Goal: Transaction & Acquisition: Obtain resource

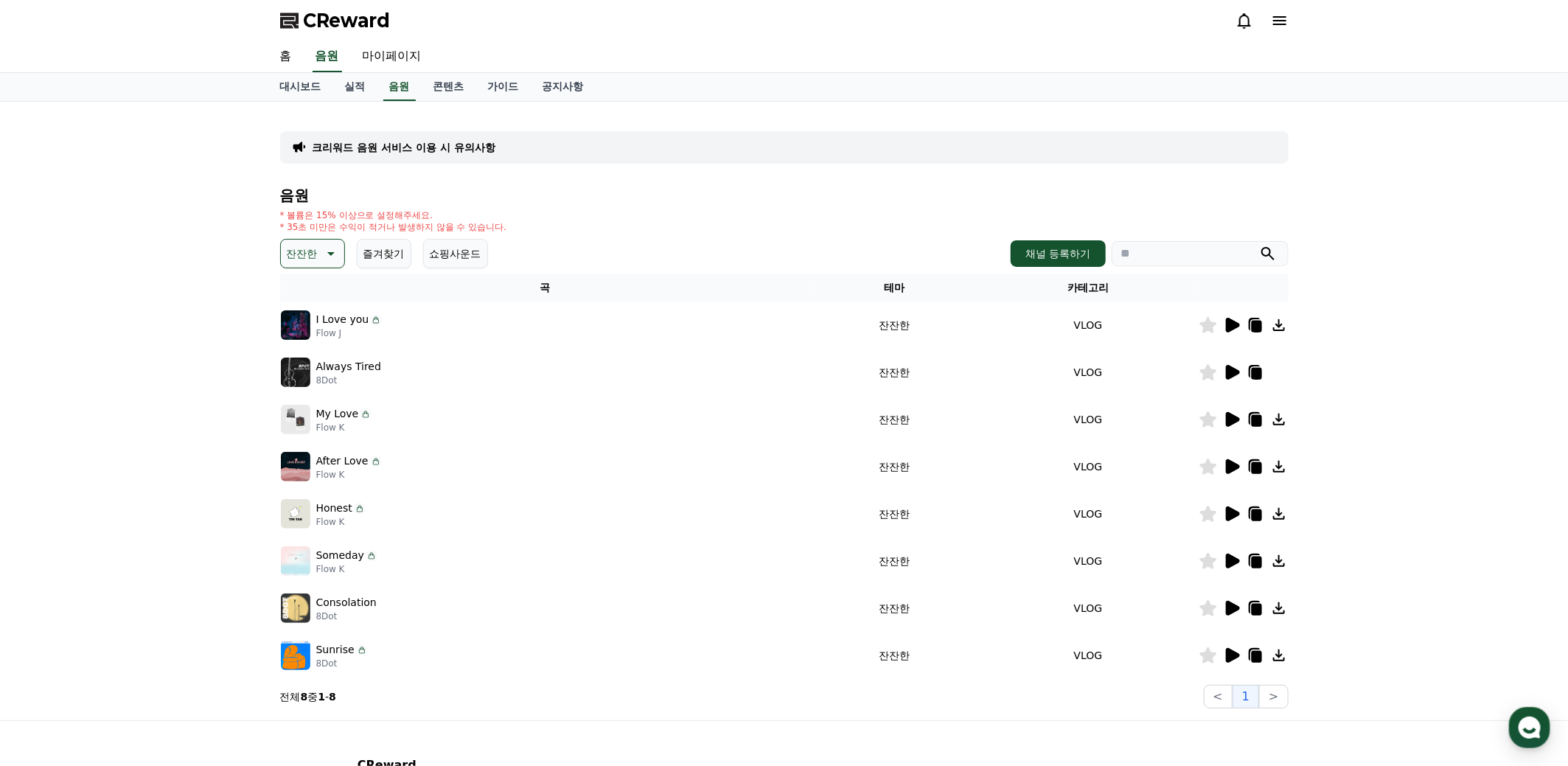
click at [1232, 326] on icon at bounding box center [1233, 325] width 14 height 15
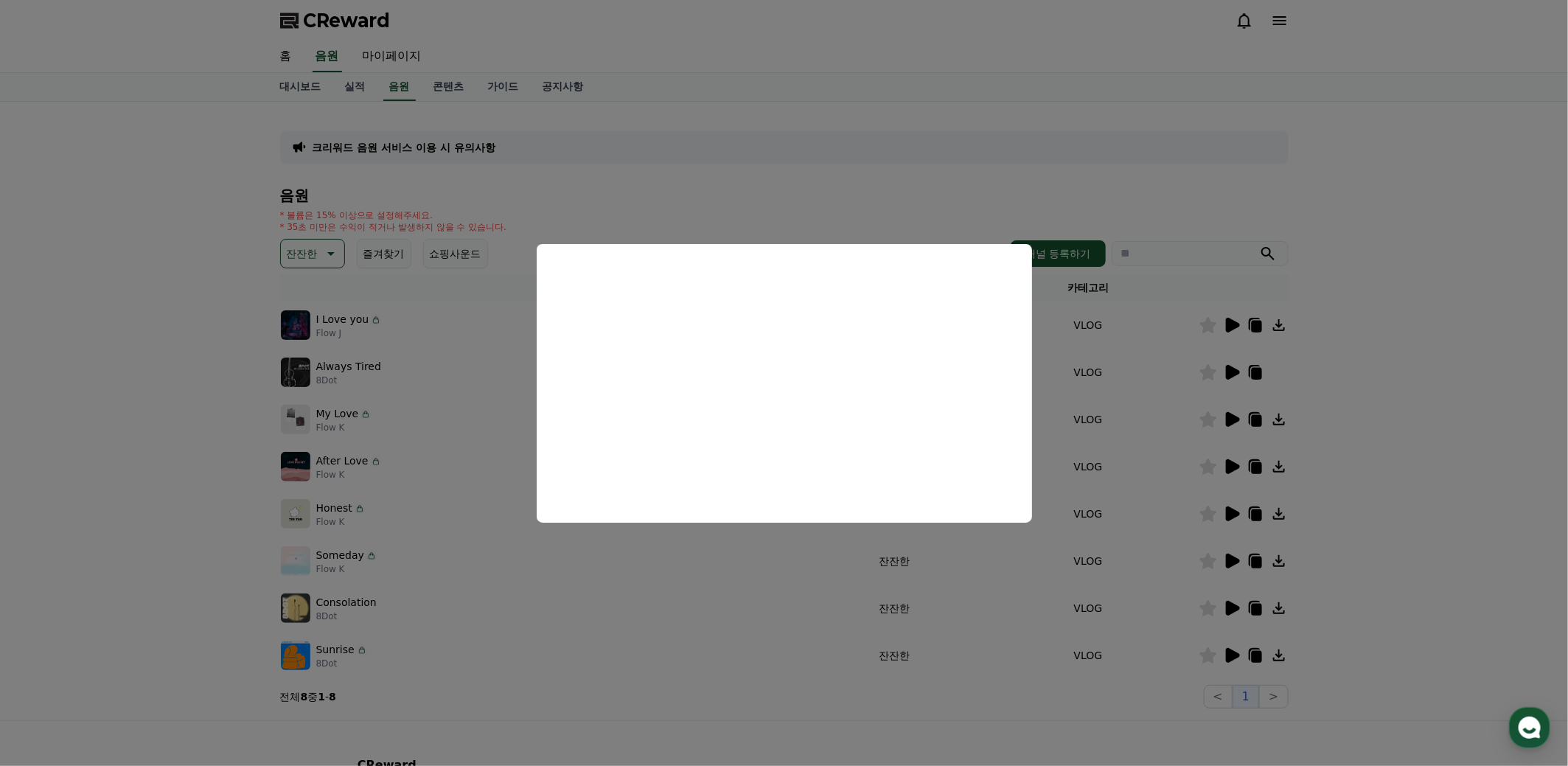
click at [1419, 380] on button "close modal" at bounding box center [784, 383] width 1568 height 766
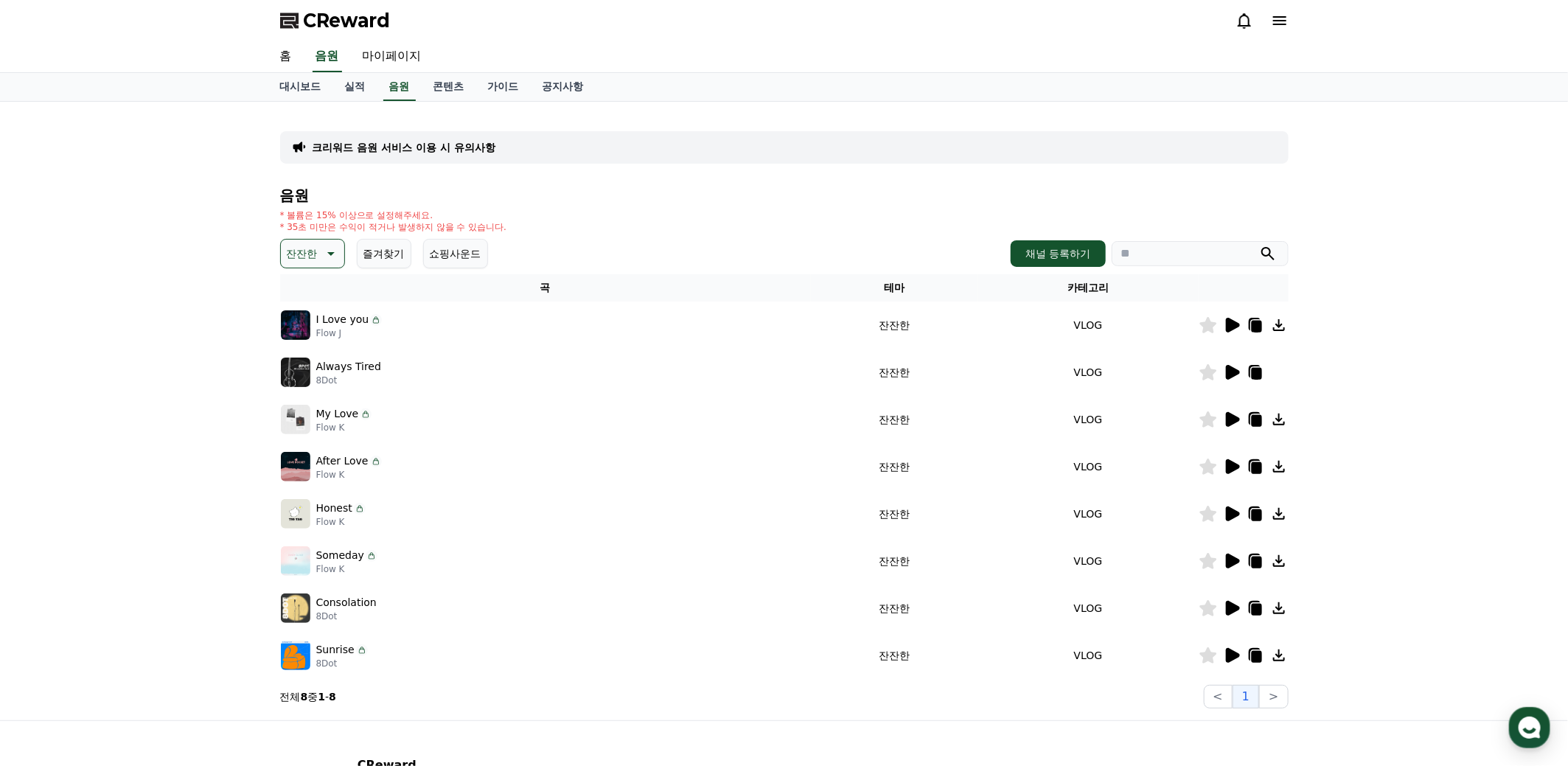
click at [1233, 374] on icon at bounding box center [1233, 372] width 14 height 15
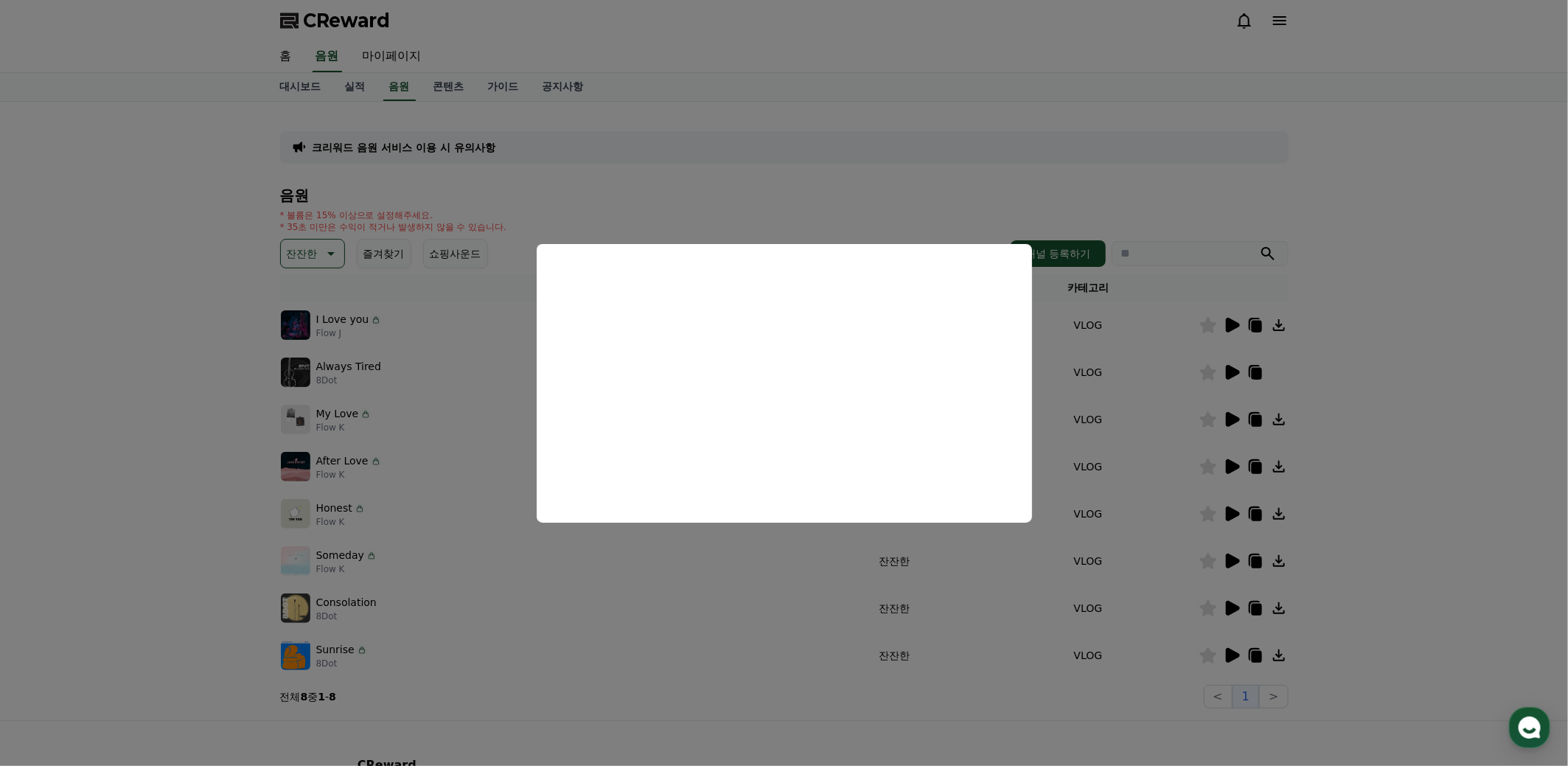
click at [1423, 492] on button "close modal" at bounding box center [784, 383] width 1568 height 766
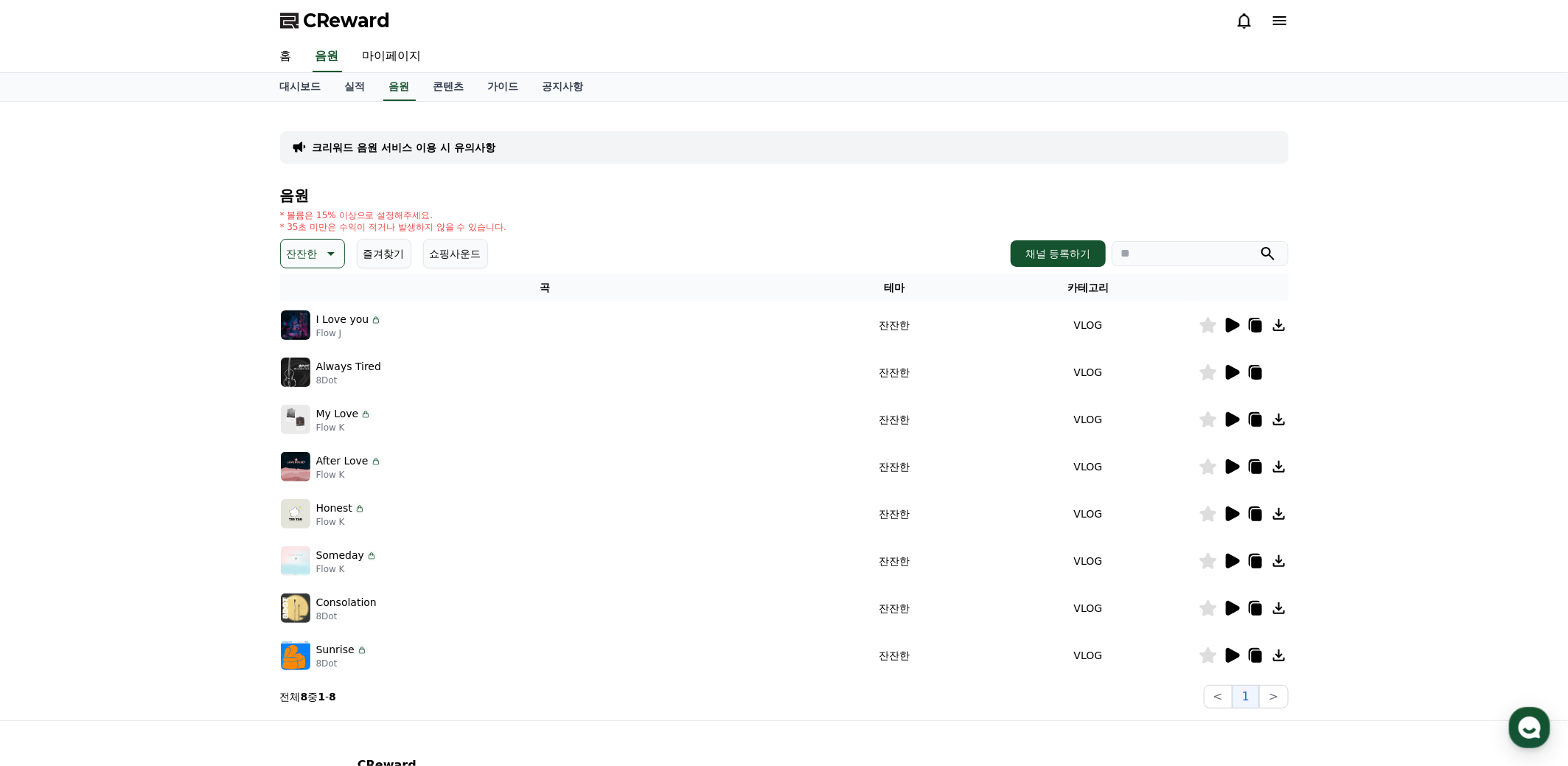
click at [1227, 419] on icon at bounding box center [1233, 420] width 14 height 15
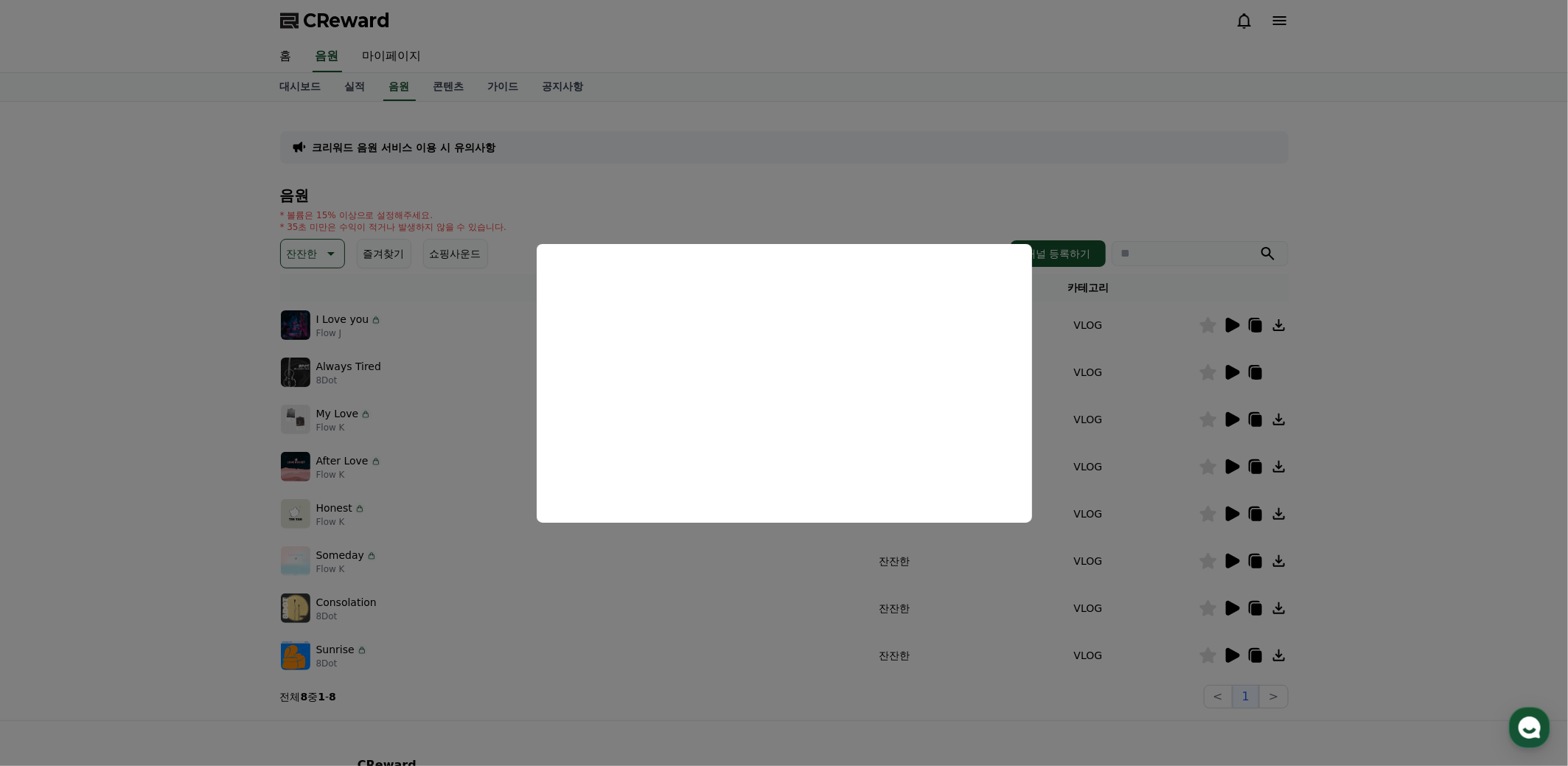
click at [1424, 475] on button "close modal" at bounding box center [784, 383] width 1568 height 766
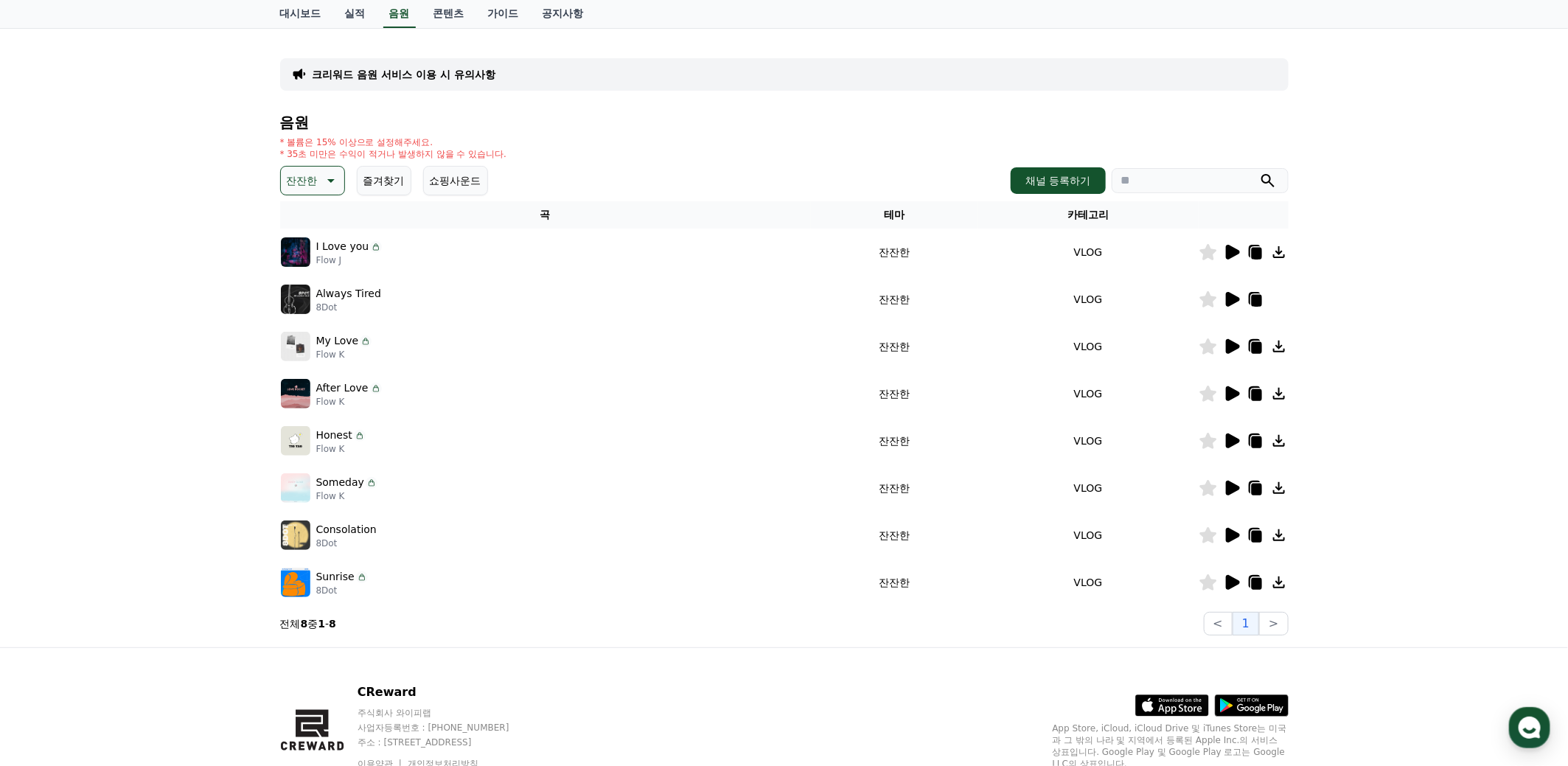
scroll to position [73, 0]
click at [1232, 484] on icon at bounding box center [1233, 488] width 14 height 15
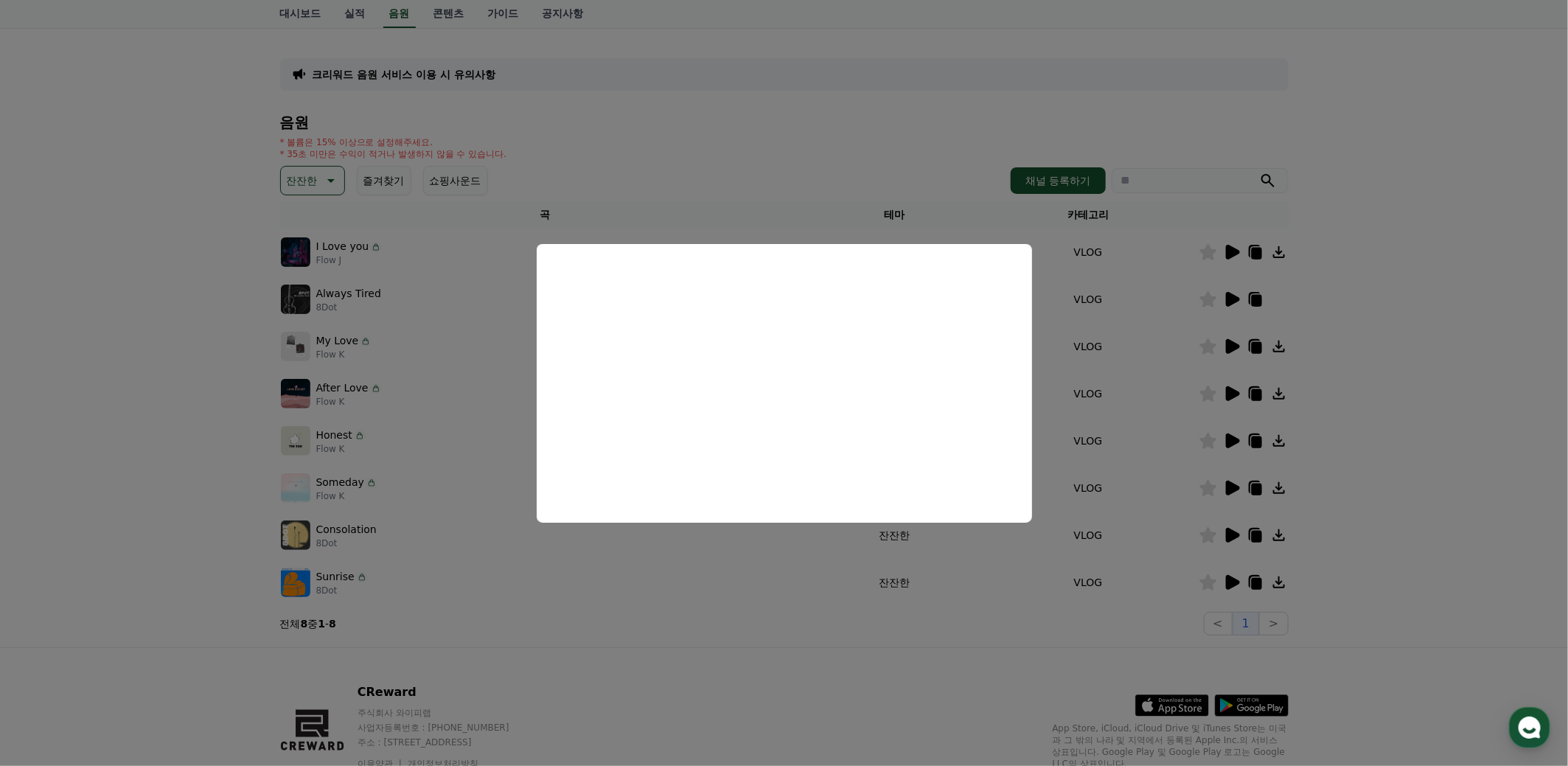
click at [1368, 499] on button "close modal" at bounding box center [784, 383] width 1568 height 766
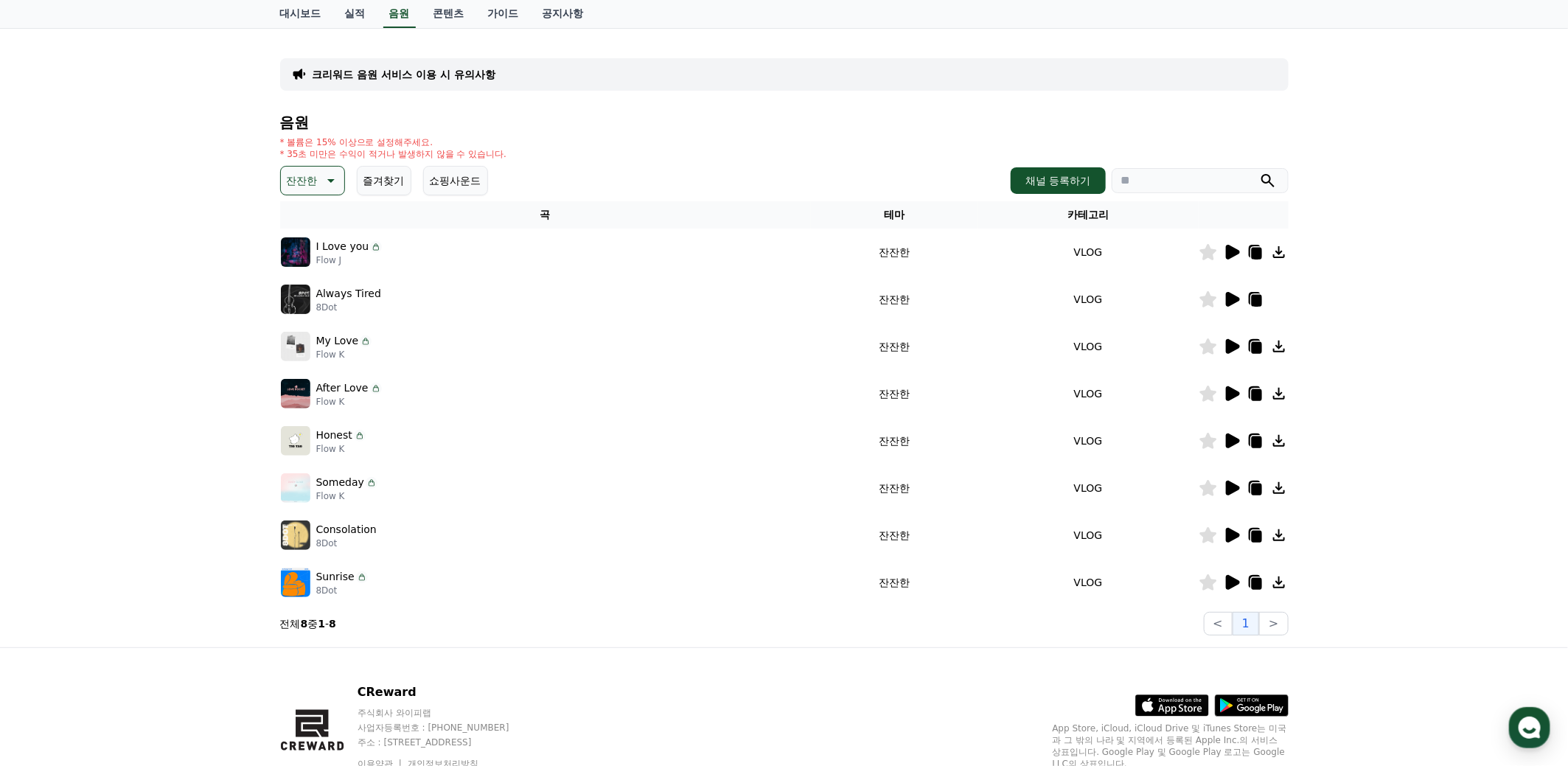
drag, startPoint x: 315, startPoint y: 482, endPoint x: 357, endPoint y: 482, distance: 42.0
click at [357, 482] on p "Someday" at bounding box center [340, 482] width 48 height 16
click at [1359, 495] on div "크리워드 음원 서비스 이용 시 유의사항 음원 * 볼륨은 15% 이상으로 설정해주세요. * 35초 미만은 수익이 적거나 발생하지 않을 수 있습니…" at bounding box center [784, 337] width 1568 height 618
click at [1254, 485] on icon at bounding box center [1256, 489] width 10 height 12
drag, startPoint x: 316, startPoint y: 482, endPoint x: 358, endPoint y: 478, distance: 42.2
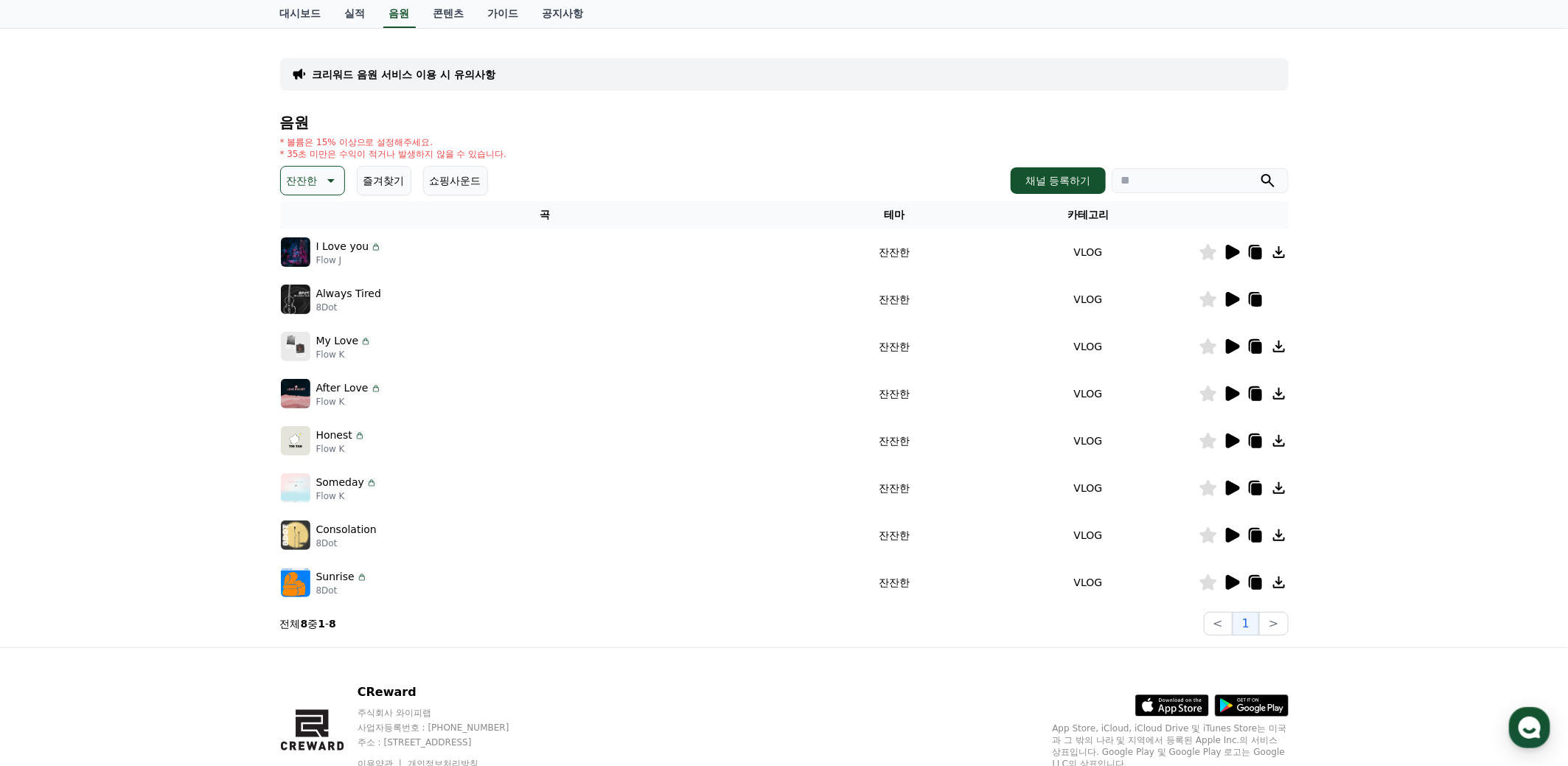
click at [358, 478] on p "Someday" at bounding box center [340, 482] width 48 height 16
copy p "Someday"
click at [1234, 488] on icon at bounding box center [1233, 488] width 14 height 15
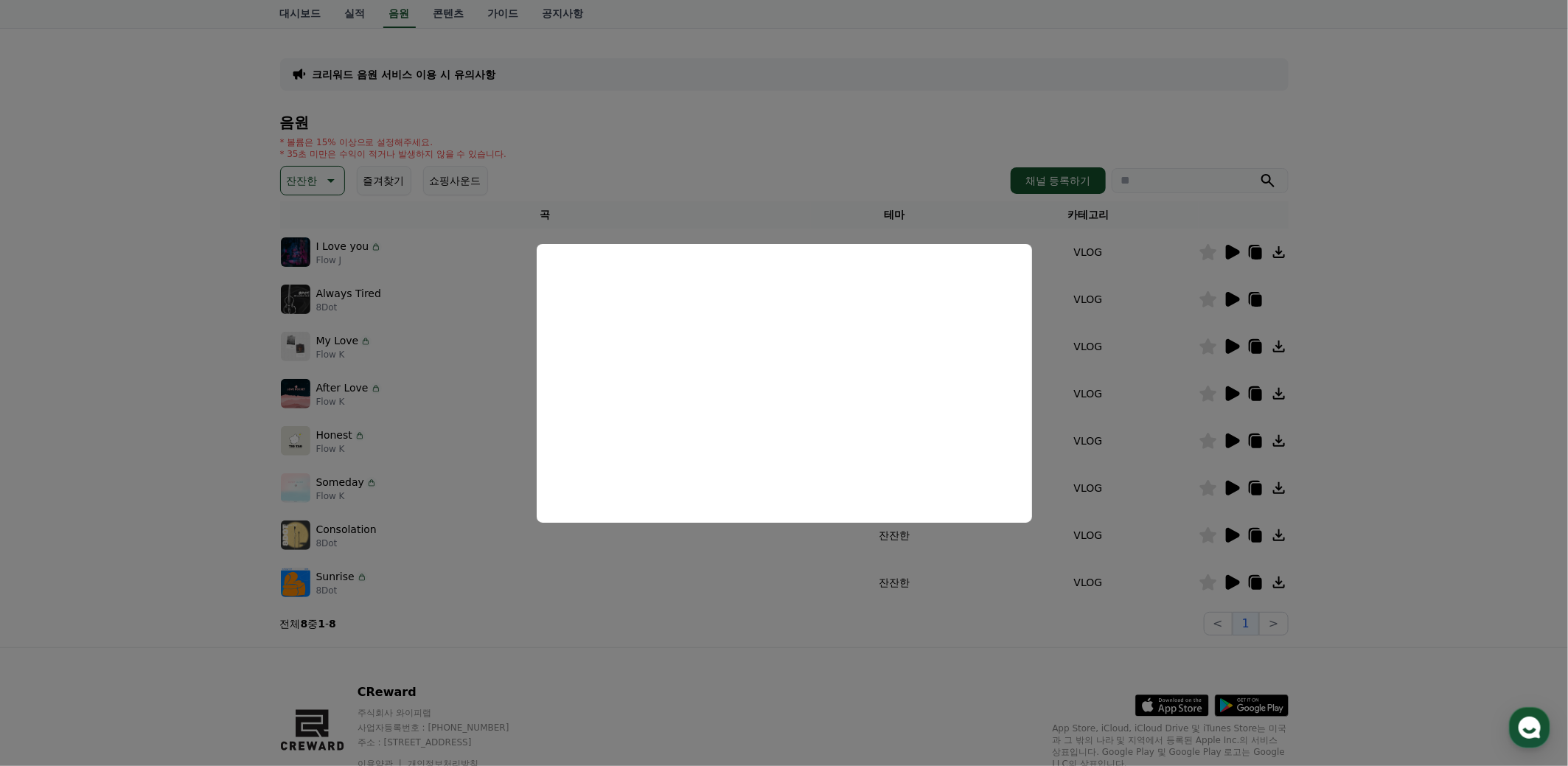
click at [169, 485] on button "close modal" at bounding box center [784, 383] width 1568 height 766
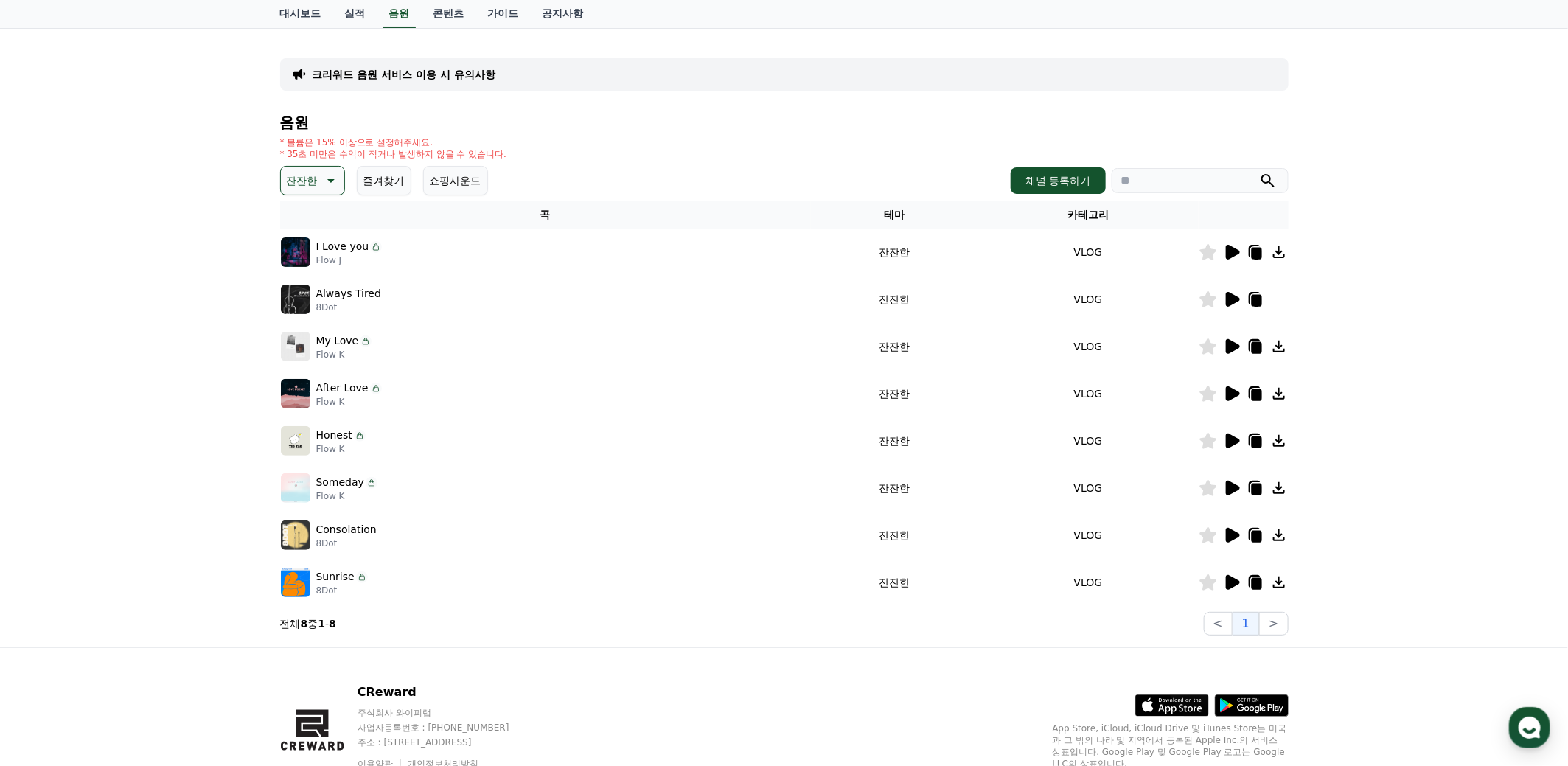
drag, startPoint x: 344, startPoint y: 495, endPoint x: 315, endPoint y: 497, distance: 29.1
click at [315, 497] on div "Someday Flow K" at bounding box center [545, 488] width 529 height 30
copy p "Flow K"
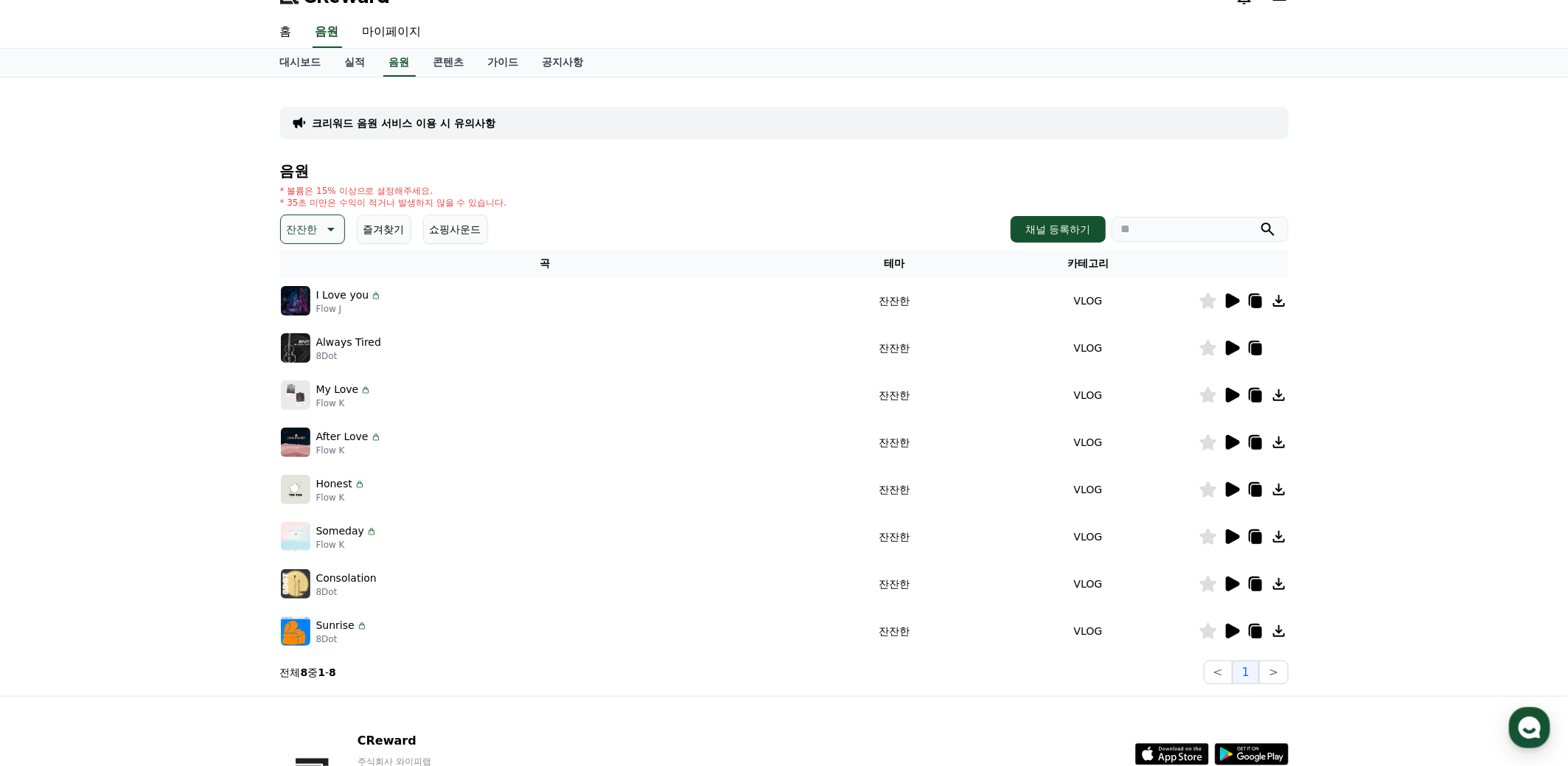
scroll to position [0, 0]
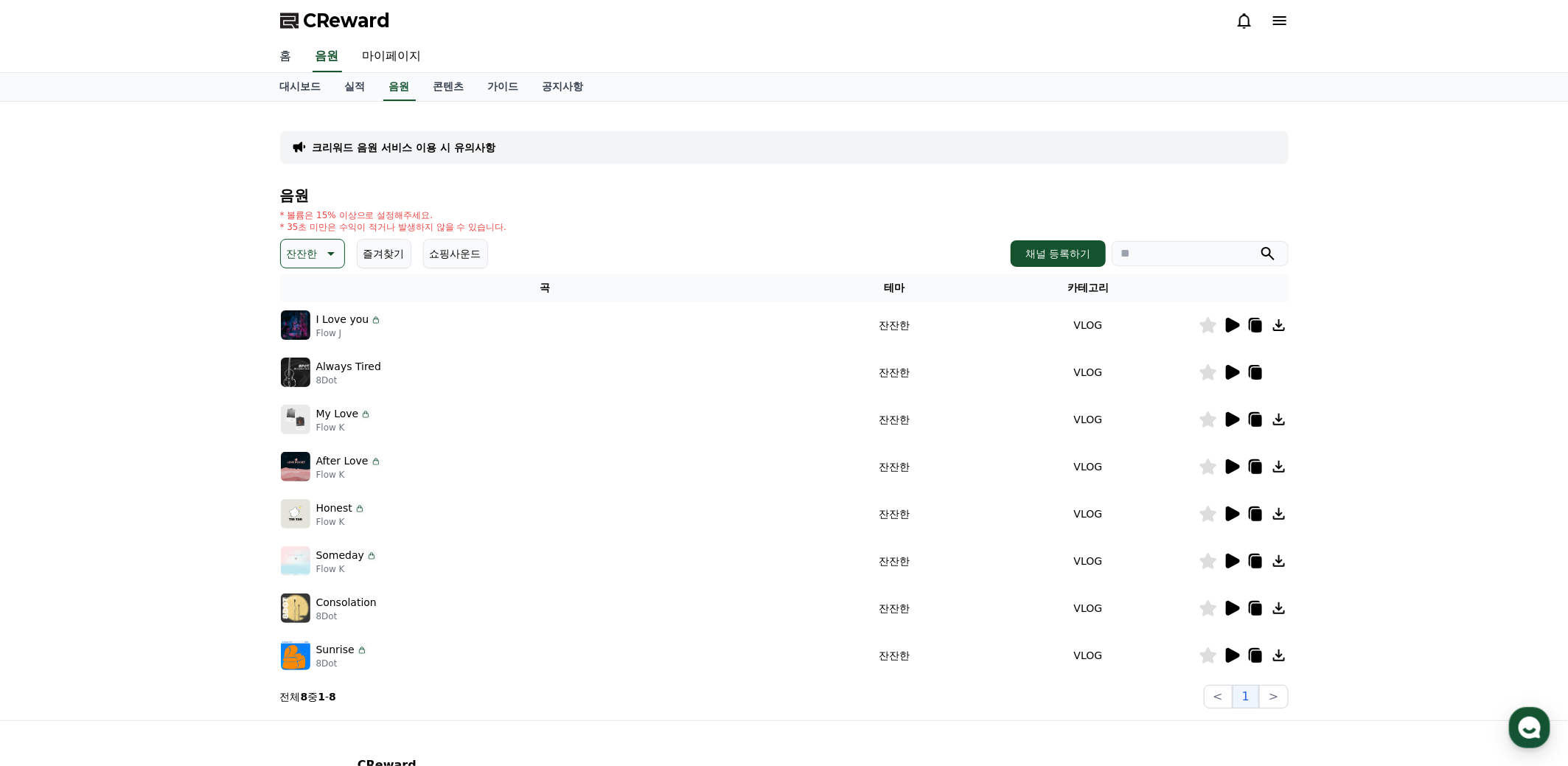
click at [290, 62] on link "홈" at bounding box center [286, 57] width 35 height 31
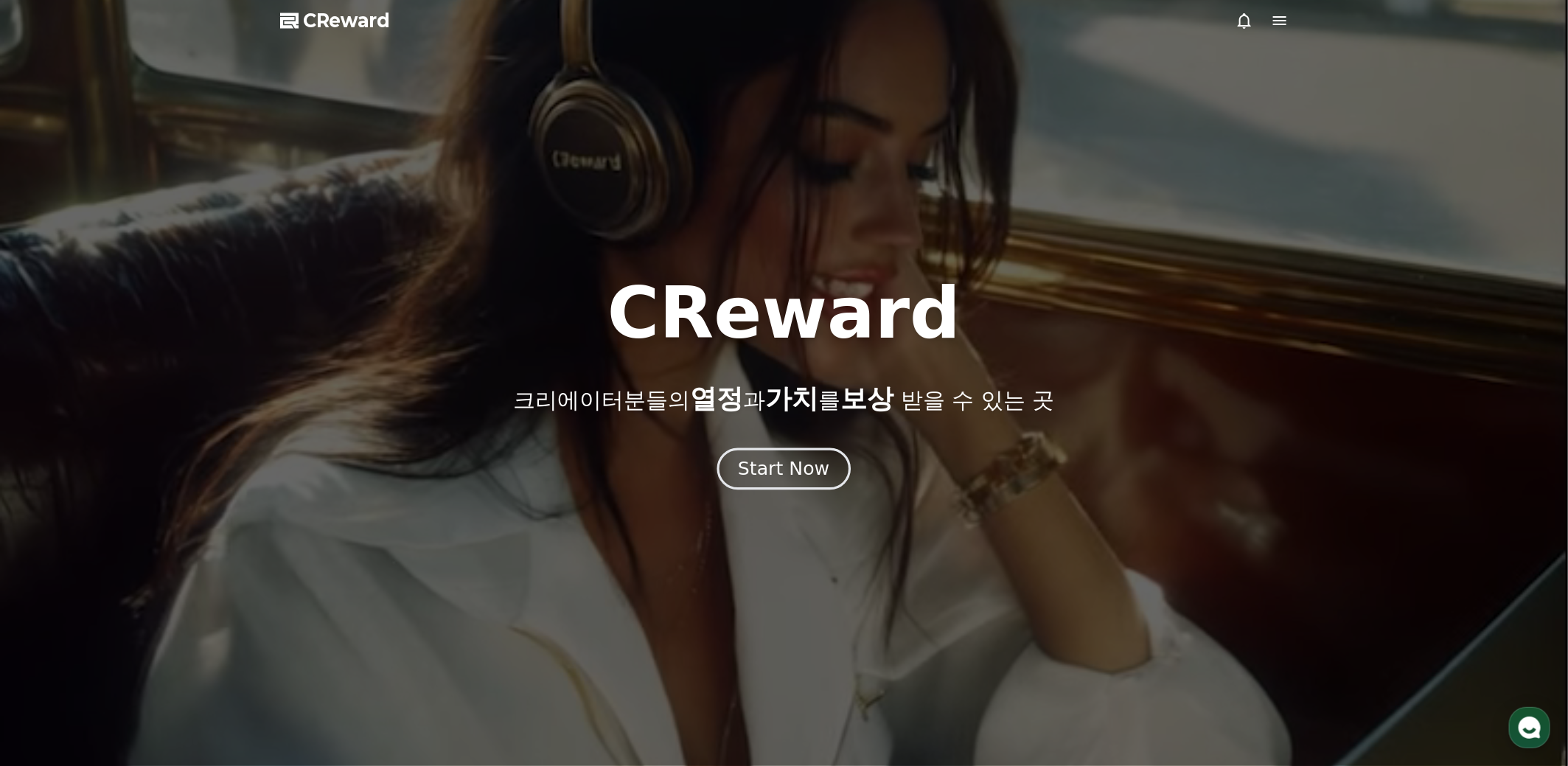
click at [780, 471] on div "Start Now" at bounding box center [783, 468] width 92 height 25
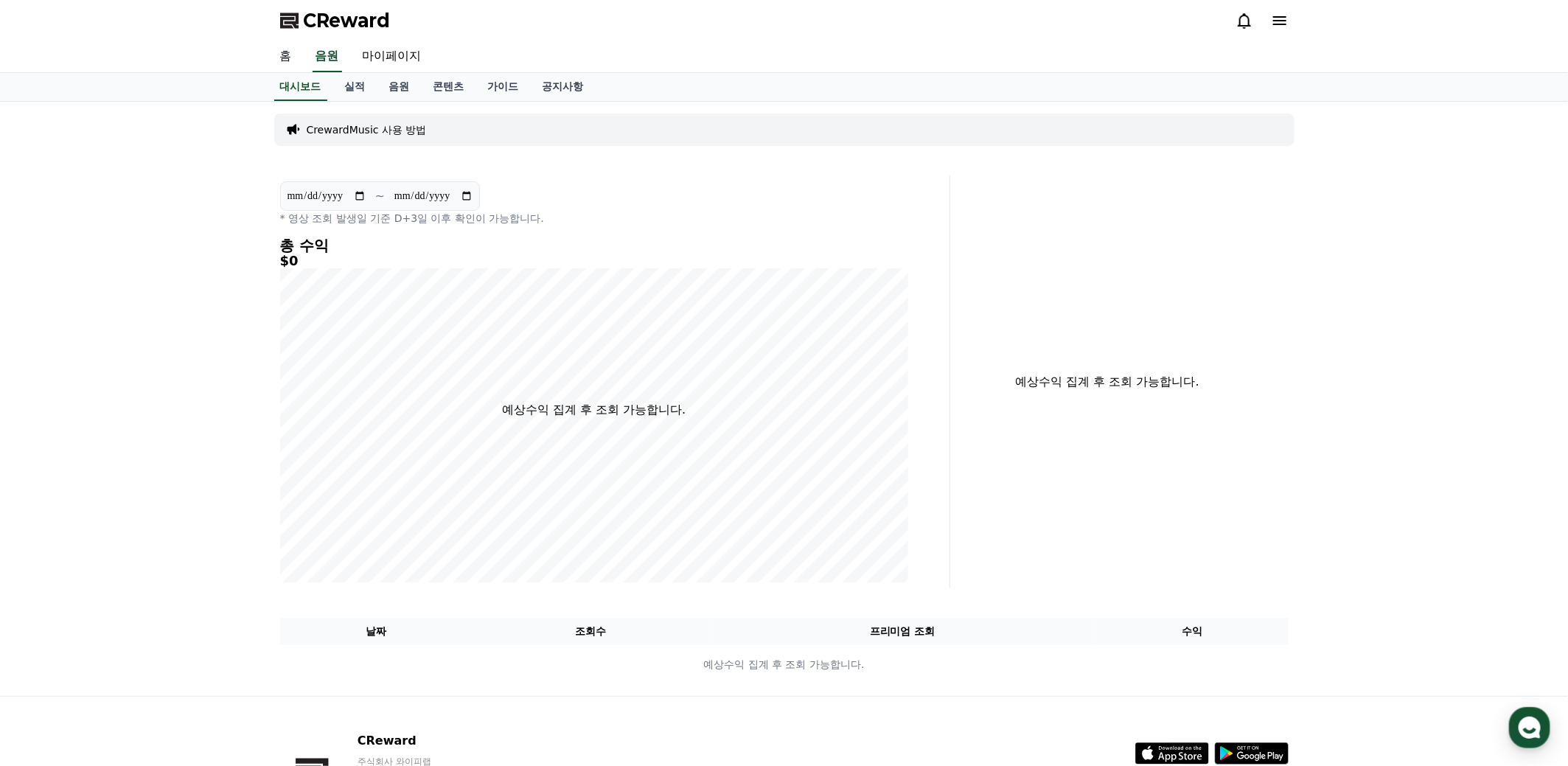
click at [285, 55] on link "홈" at bounding box center [286, 57] width 35 height 31
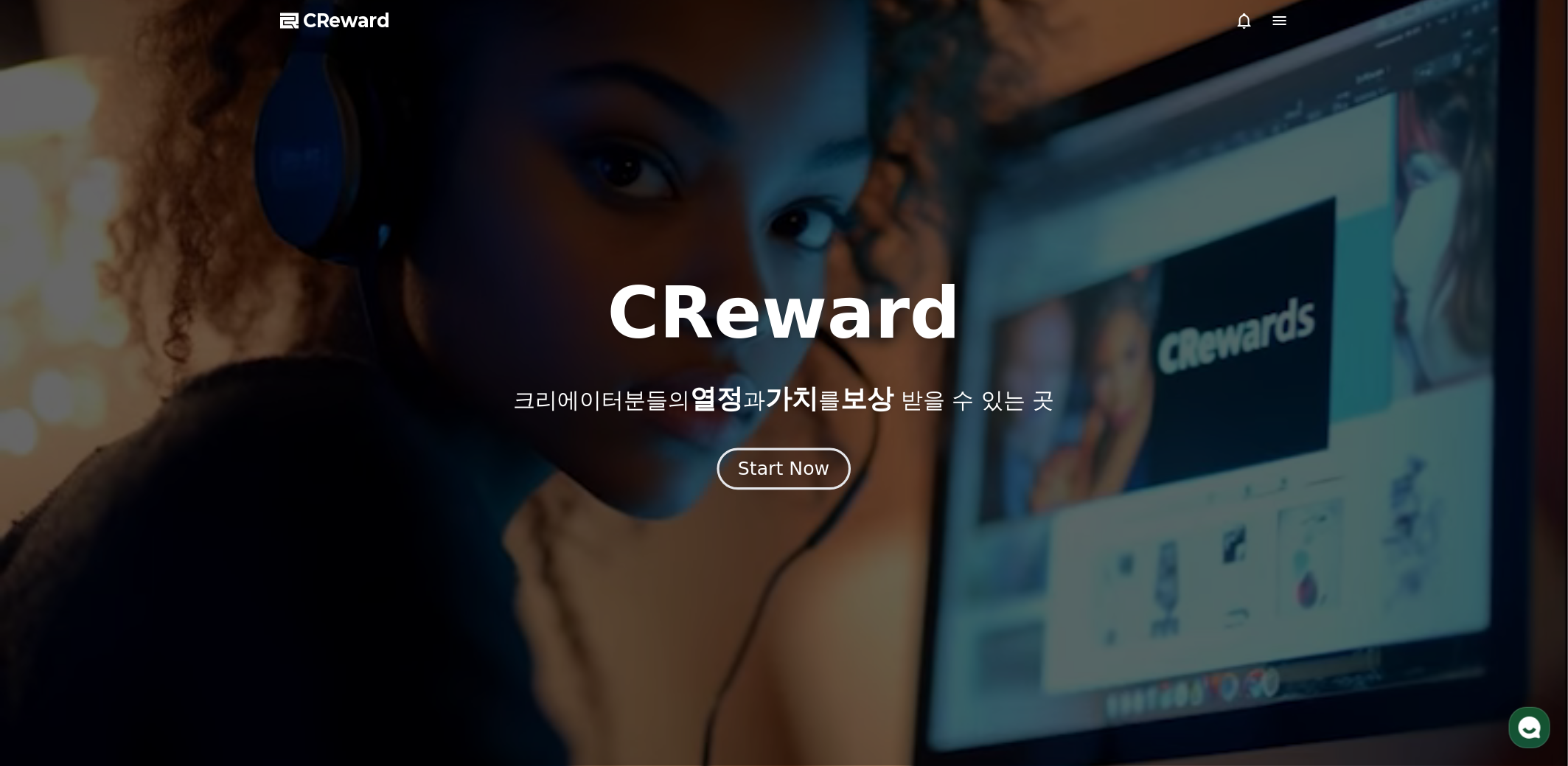
click at [773, 471] on div "Start Now" at bounding box center [783, 468] width 92 height 25
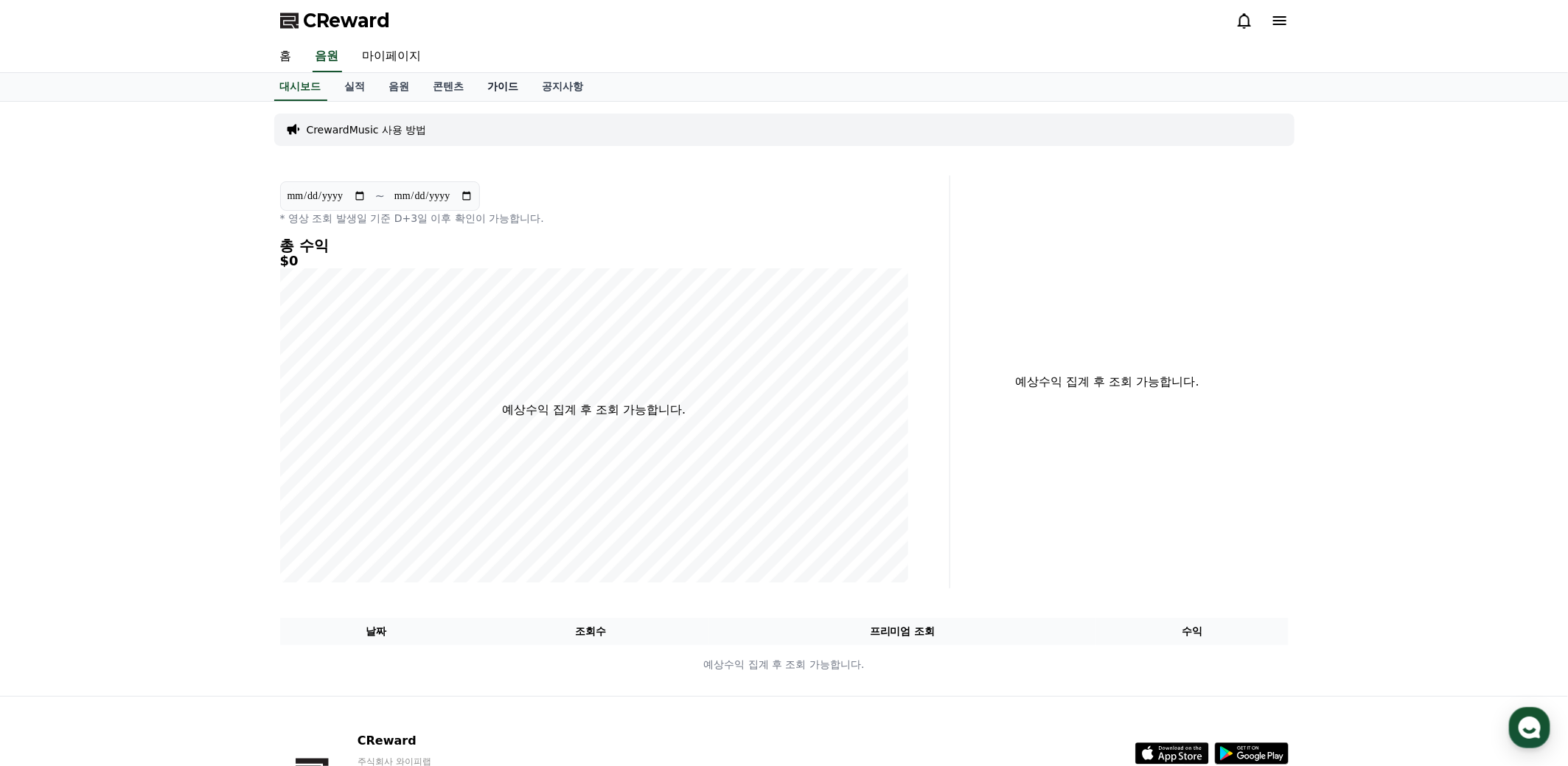
click at [513, 88] on link "가이드" at bounding box center [503, 87] width 55 height 28
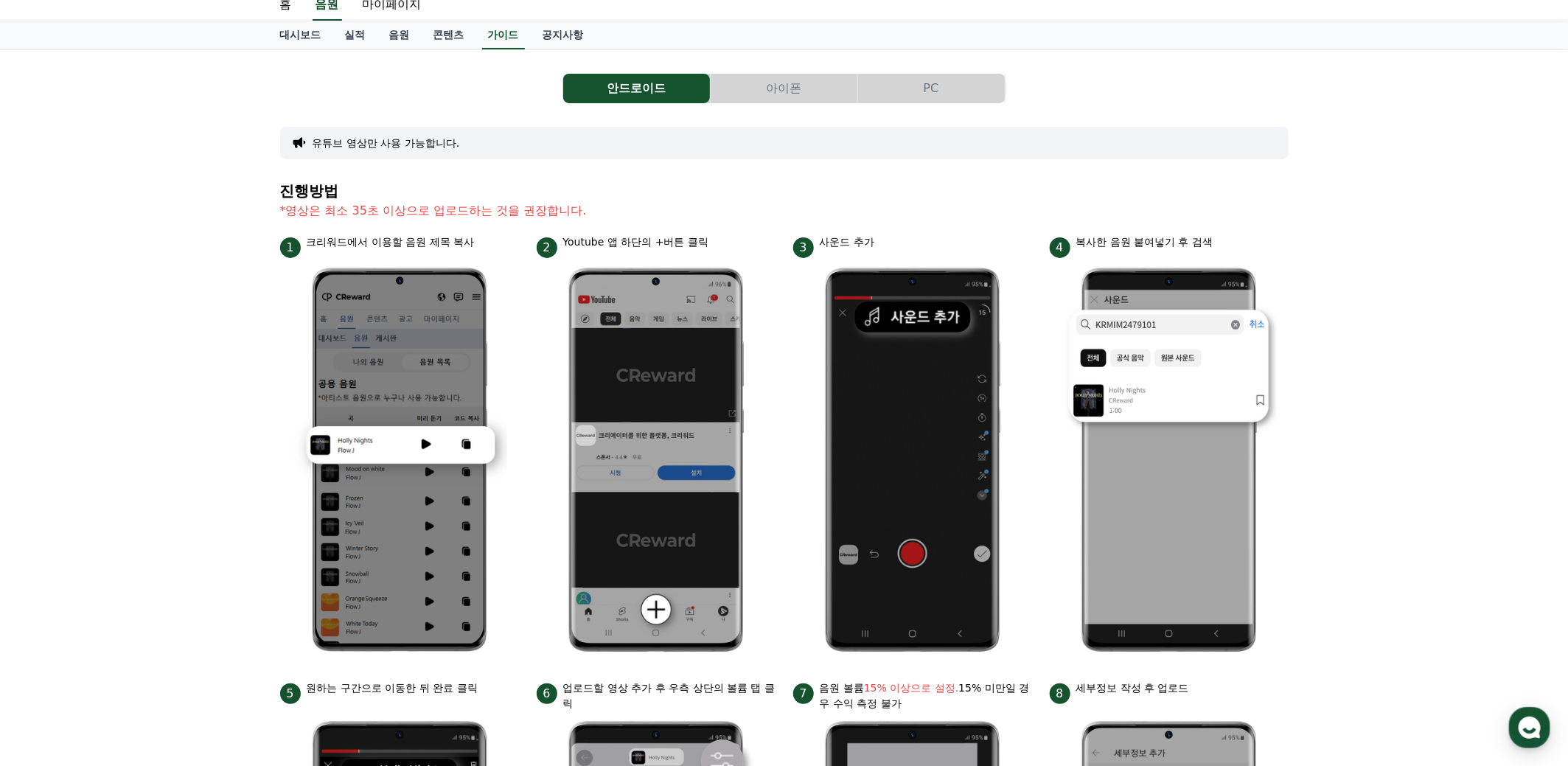
scroll to position [146, 0]
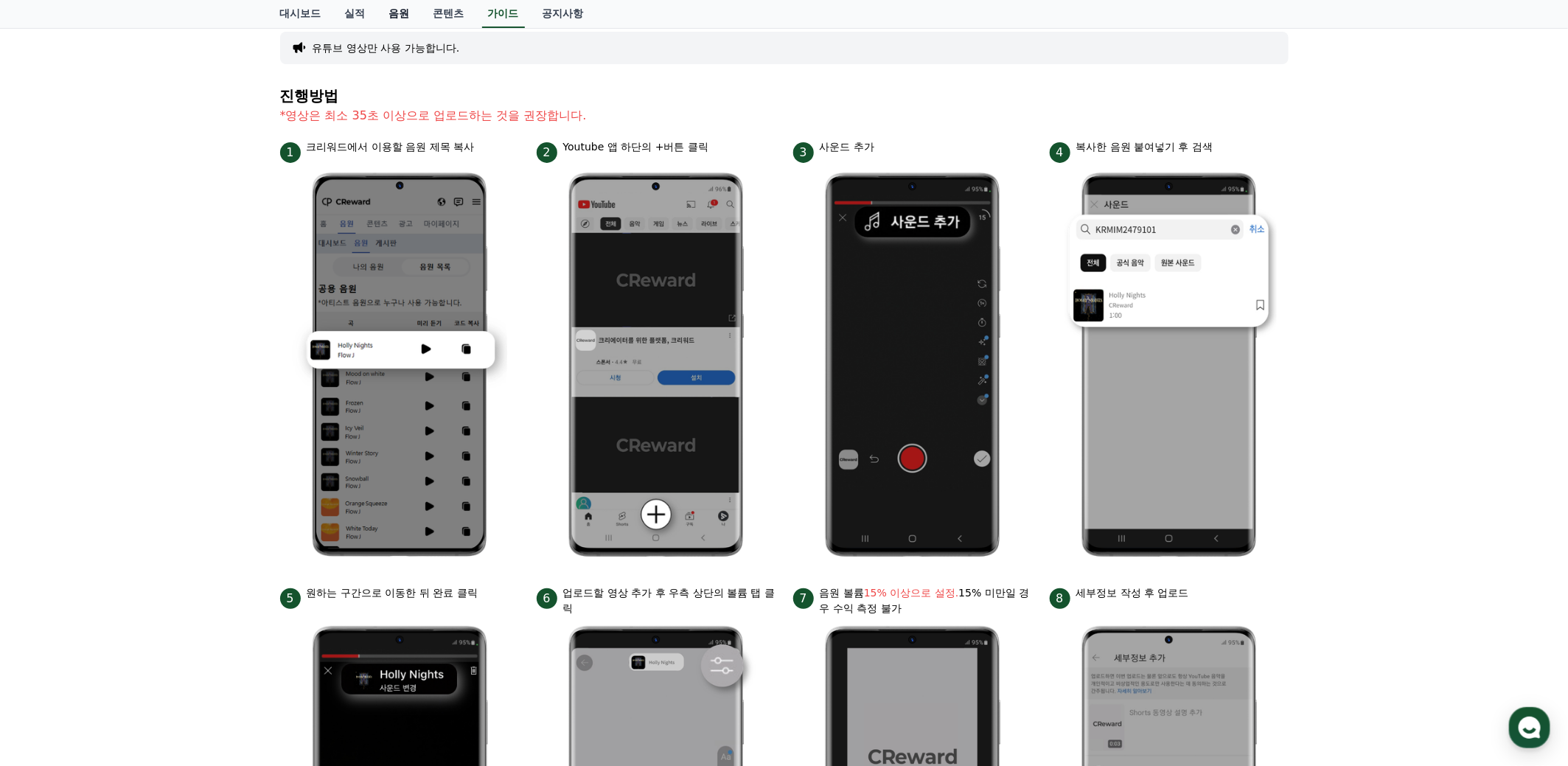
click at [398, 17] on link "음원" at bounding box center [399, 14] width 44 height 28
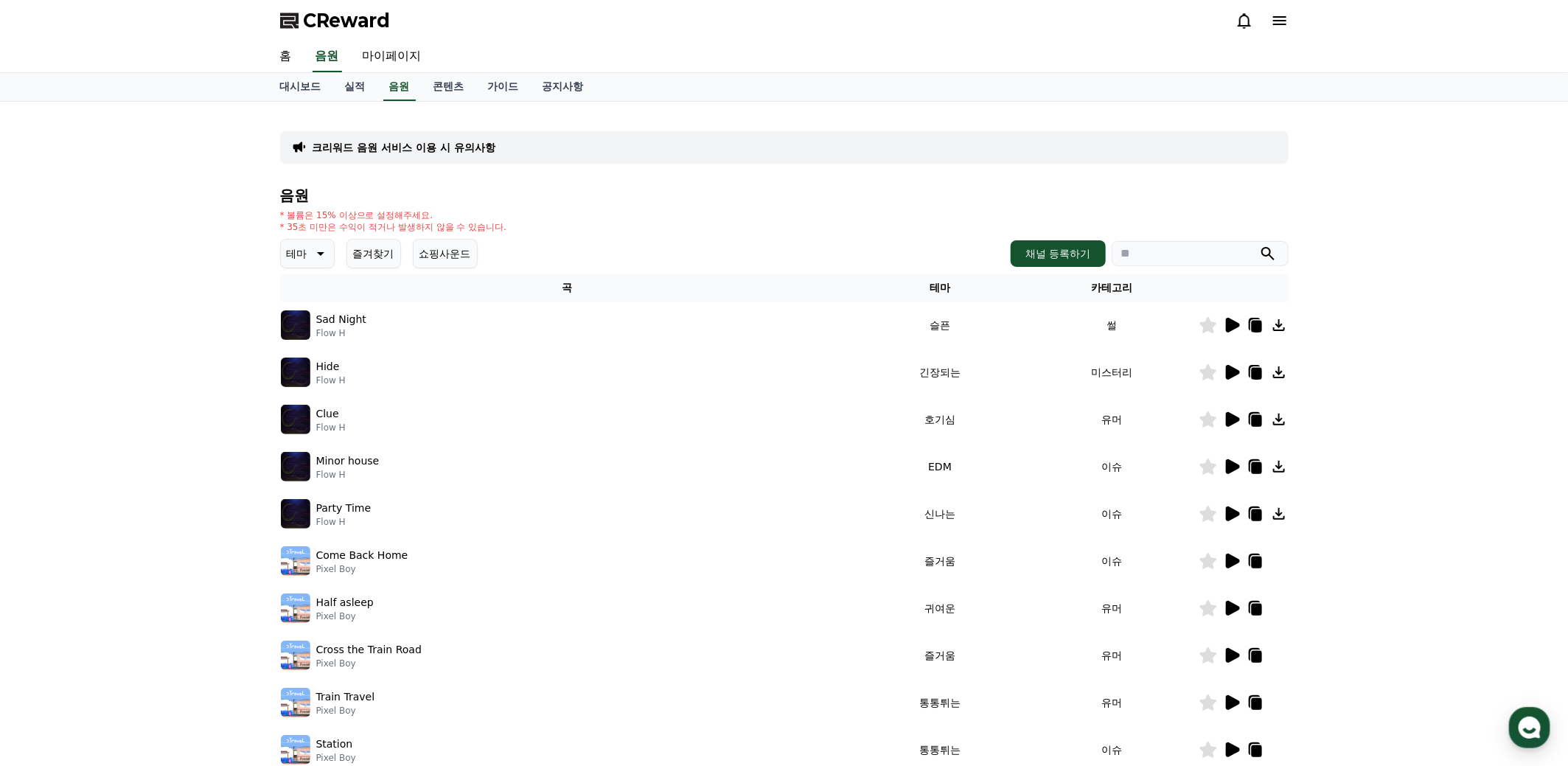
click at [310, 257] on icon at bounding box center [319, 253] width 18 height 18
click at [435, 290] on th "곡" at bounding box center [567, 287] width 575 height 27
click at [211, 240] on div "크리워드 음원 서비스 이용 시 유의사항 음원 * 볼륨은 15% 이상으로 설정해주세요. * 35초 미만은 수익이 적거나 발생하지 않을 수 있습니…" at bounding box center [784, 458] width 1568 height 712
click at [1149, 250] on input "search" at bounding box center [1200, 253] width 177 height 25
paste input "******"
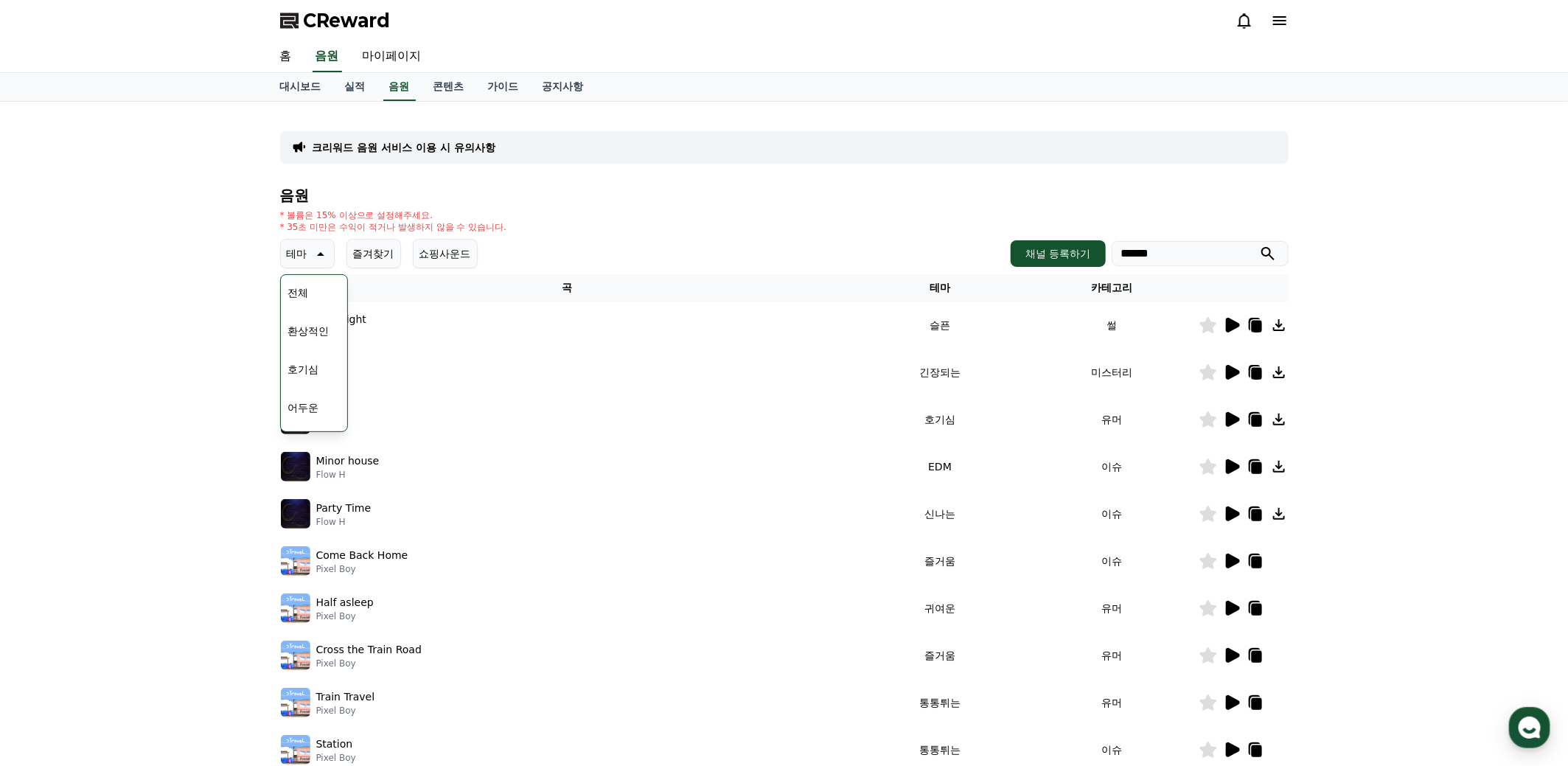
click at [1279, 252] on input "******" at bounding box center [1200, 253] width 177 height 25
click at [1267, 252] on icon "submit" at bounding box center [1268, 253] width 18 height 18
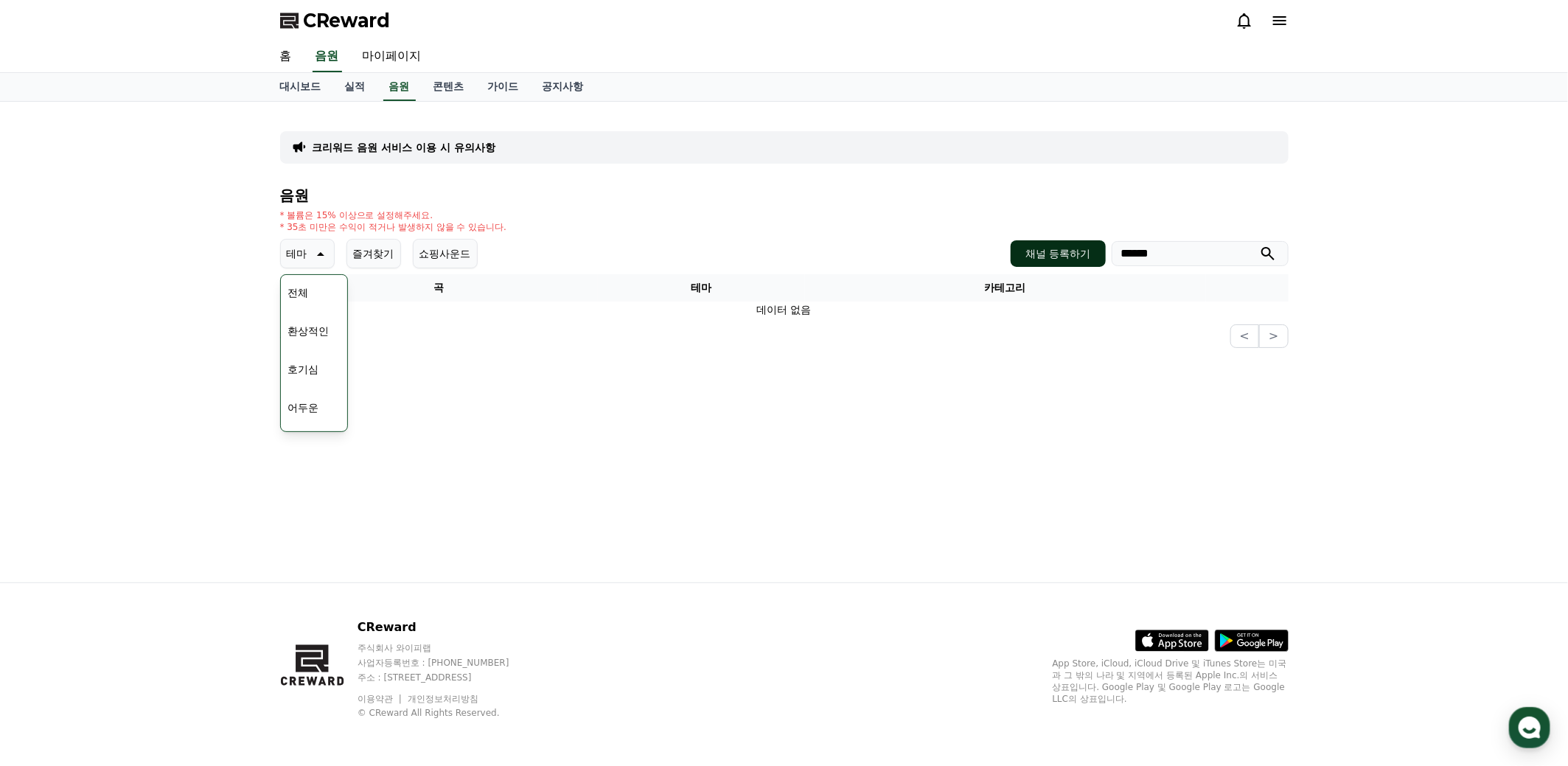
drag, startPoint x: 1204, startPoint y: 257, endPoint x: 1087, endPoint y: 257, distance: 117.0
click at [1087, 257] on div "채널 등록하기 ******" at bounding box center [1149, 253] width 277 height 27
type input "*"
click at [1272, 252] on icon "submit" at bounding box center [1268, 253] width 18 height 18
click at [488, 412] on div "크리워드 음원 서비스 이용 시 유의사항 음원 * 볼륨은 15% 이상으로 설정해주세요. * 35초 미만은 수익이 적거나 발생하지 않을 수 있습니…" at bounding box center [785, 342] width 1032 height 481
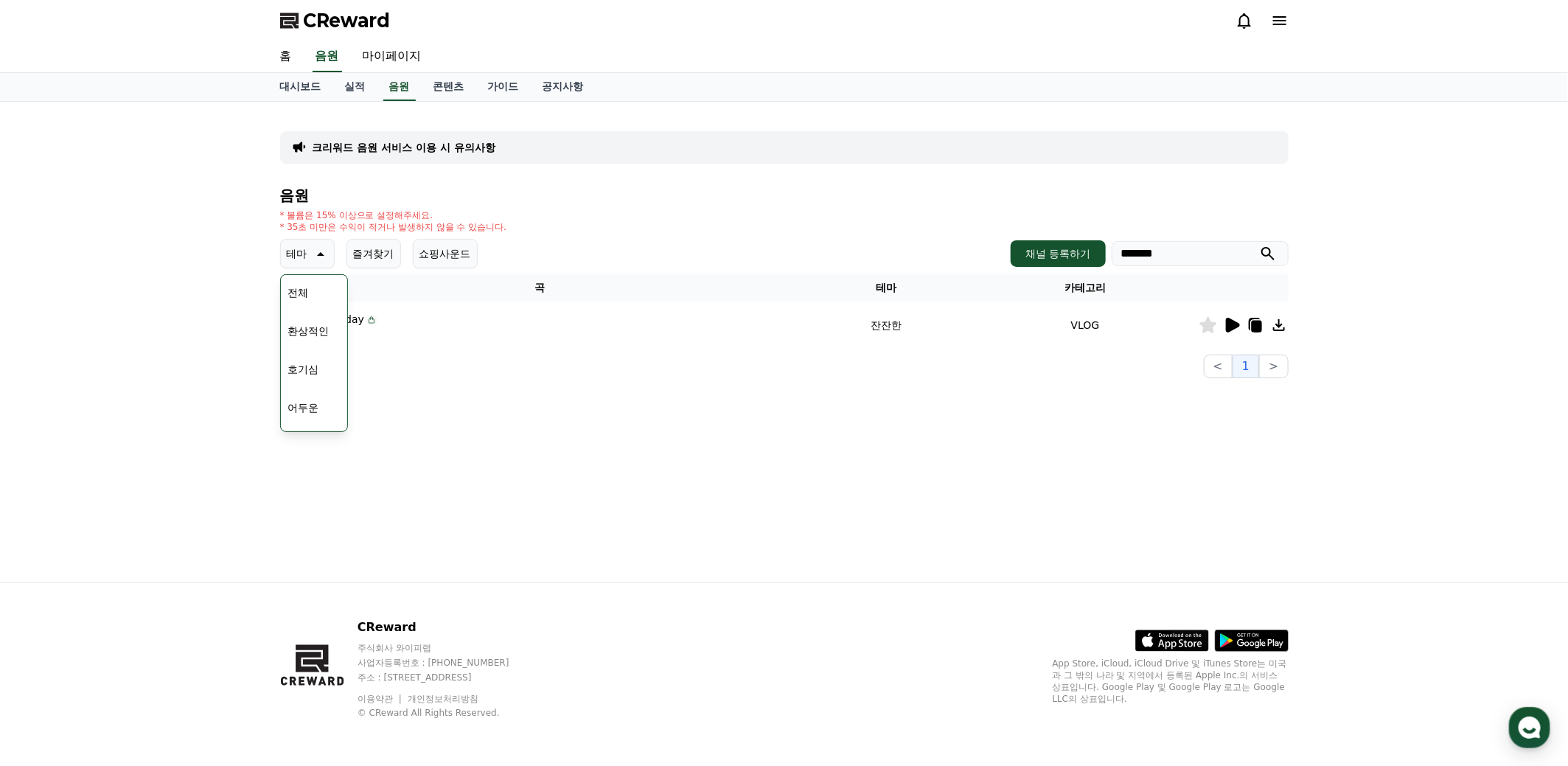
click at [302, 257] on p "테마" at bounding box center [297, 254] width 20 height 20
click at [303, 250] on p "테마" at bounding box center [297, 254] width 20 height 20
click at [1258, 325] on icon at bounding box center [1256, 326] width 10 height 12
click at [1255, 324] on icon at bounding box center [1256, 326] width 10 height 12
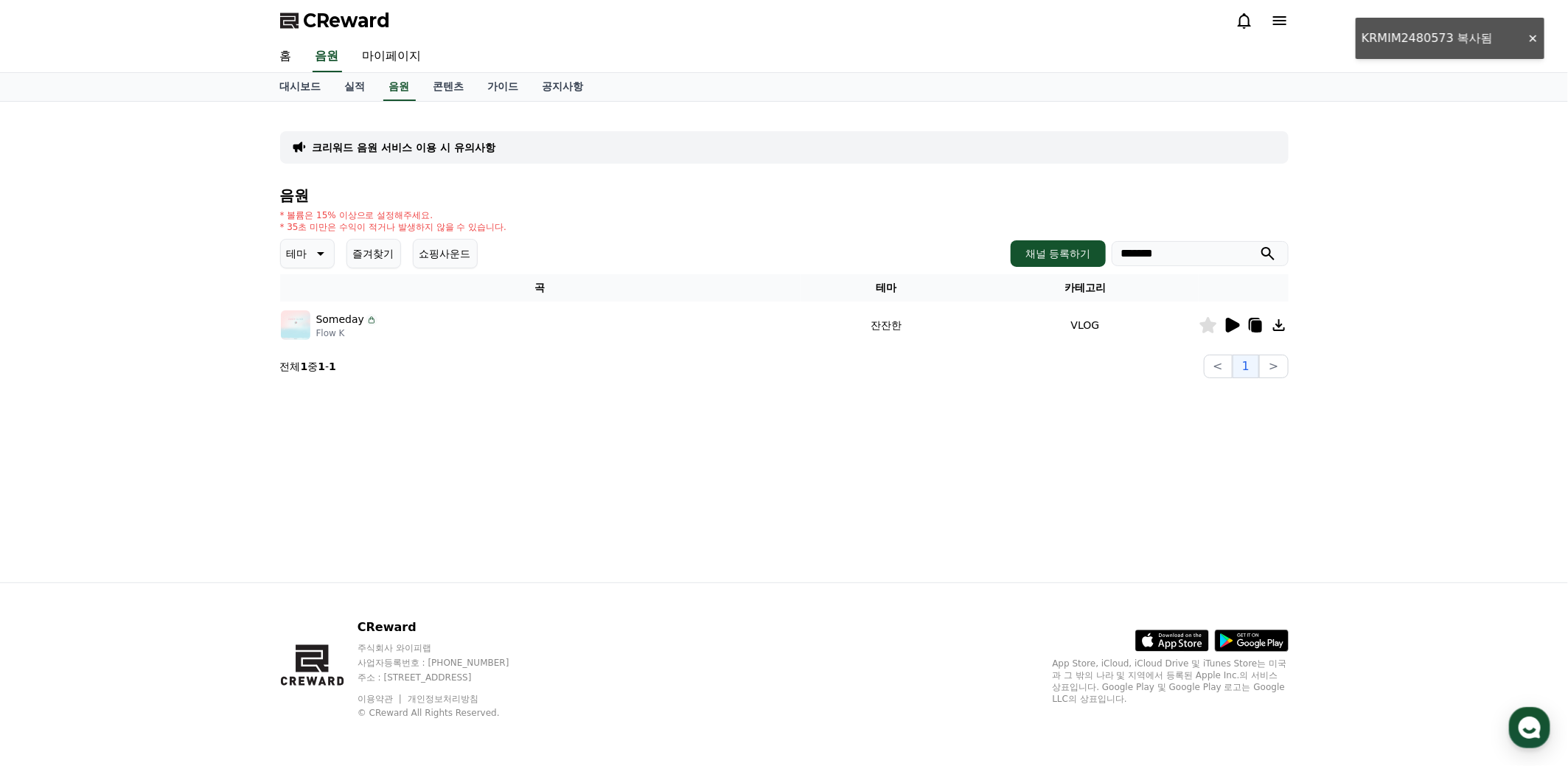
drag, startPoint x: 1177, startPoint y: 255, endPoint x: 1108, endPoint y: 254, distance: 69.0
click at [1106, 255] on div "채널 등록하기 *******" at bounding box center [1149, 253] width 277 height 27
paste input "*****"
type input "**********"
